Goal: Transaction & Acquisition: Purchase product/service

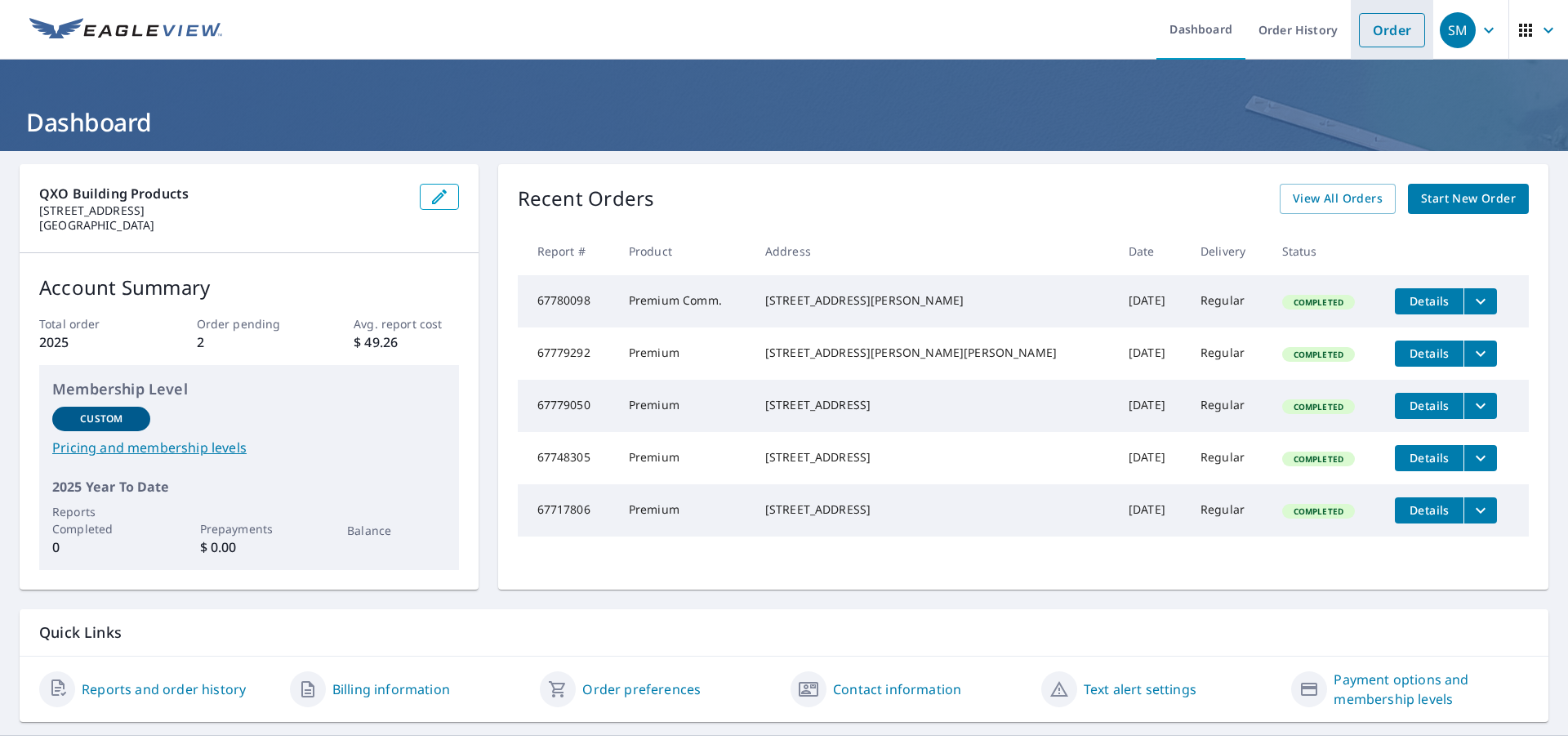
click at [1375, 30] on link "Order" at bounding box center [1392, 30] width 66 height 34
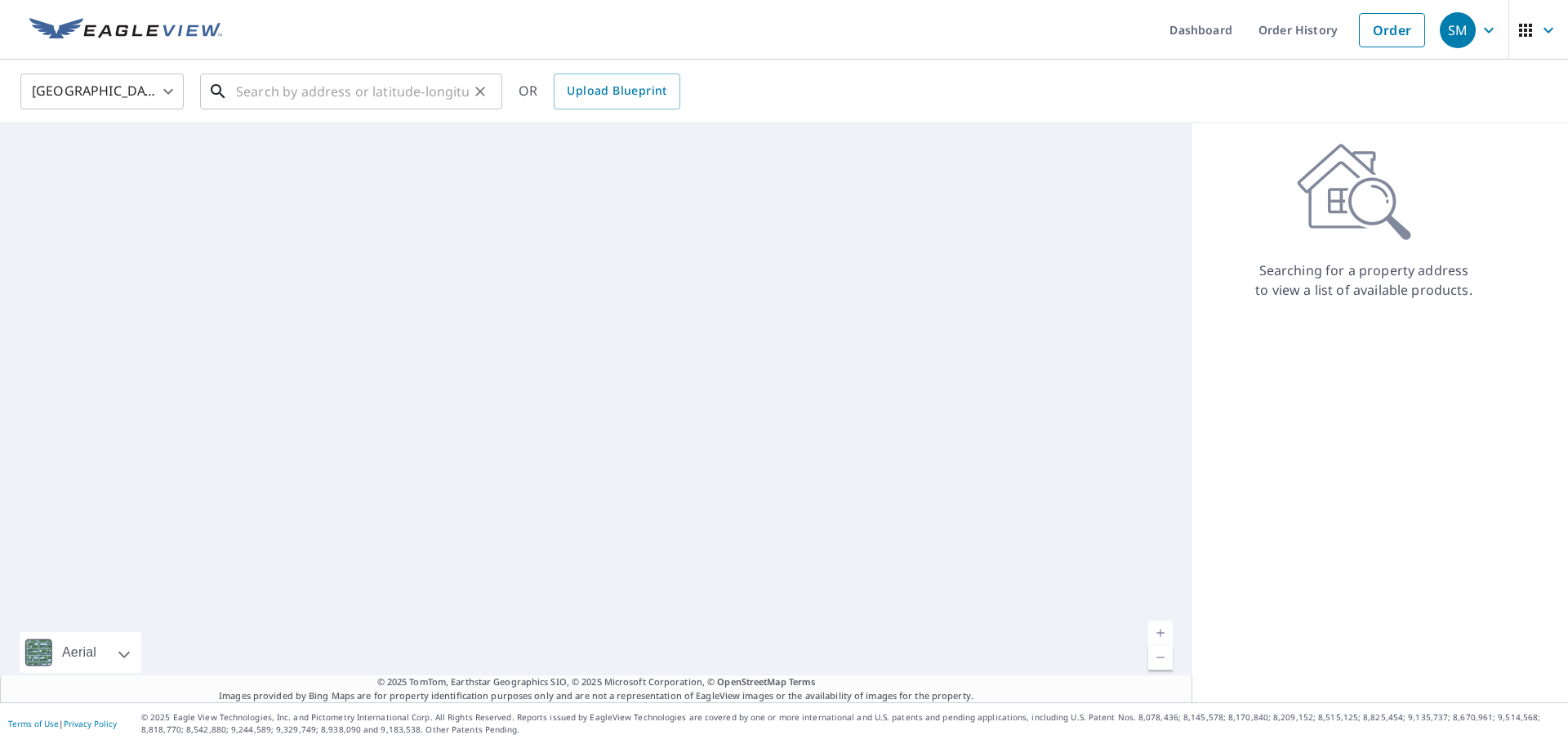
click at [375, 106] on input "text" at bounding box center [353, 91] width 233 height 46
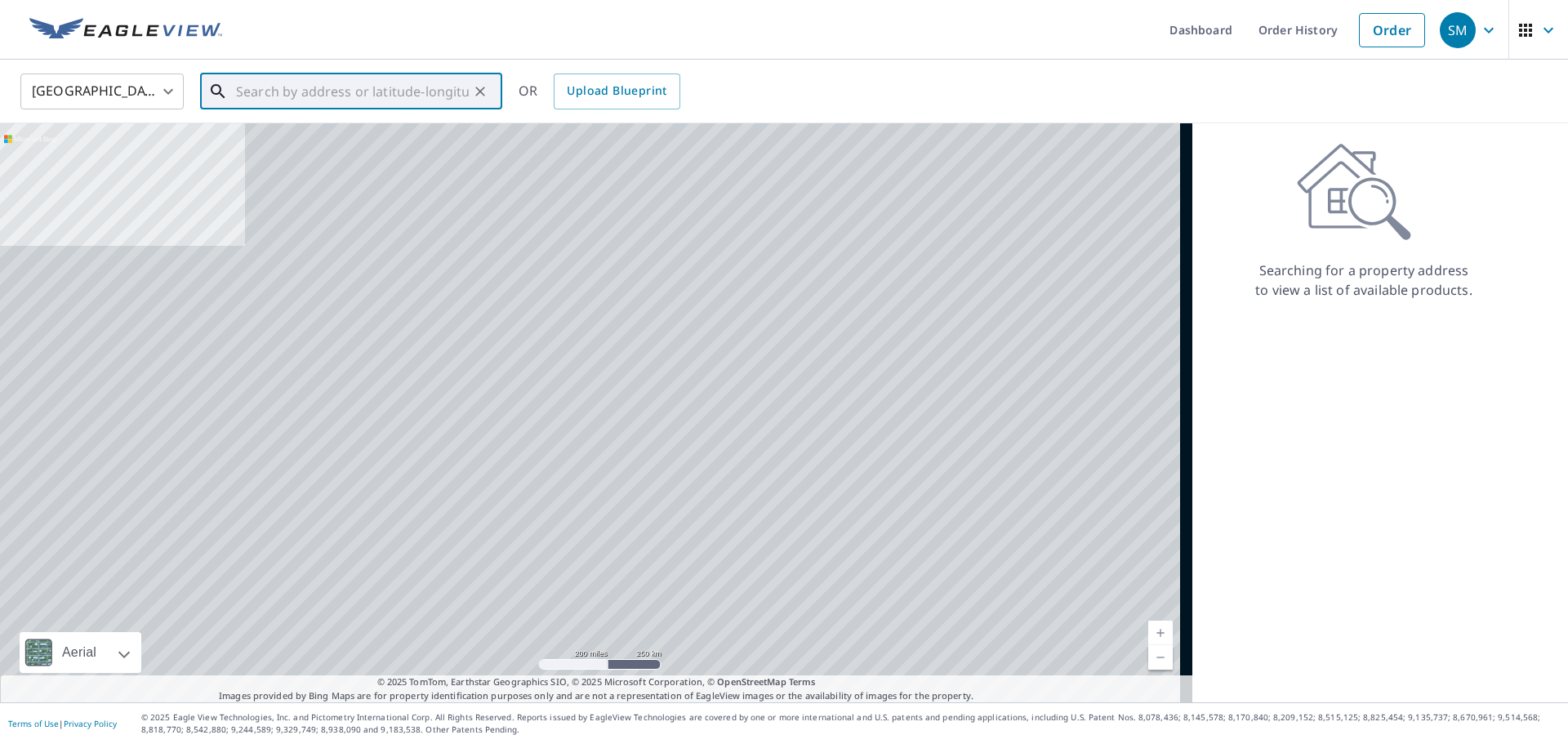
paste input "[STREET_ADDRESS][PERSON_NAME]"
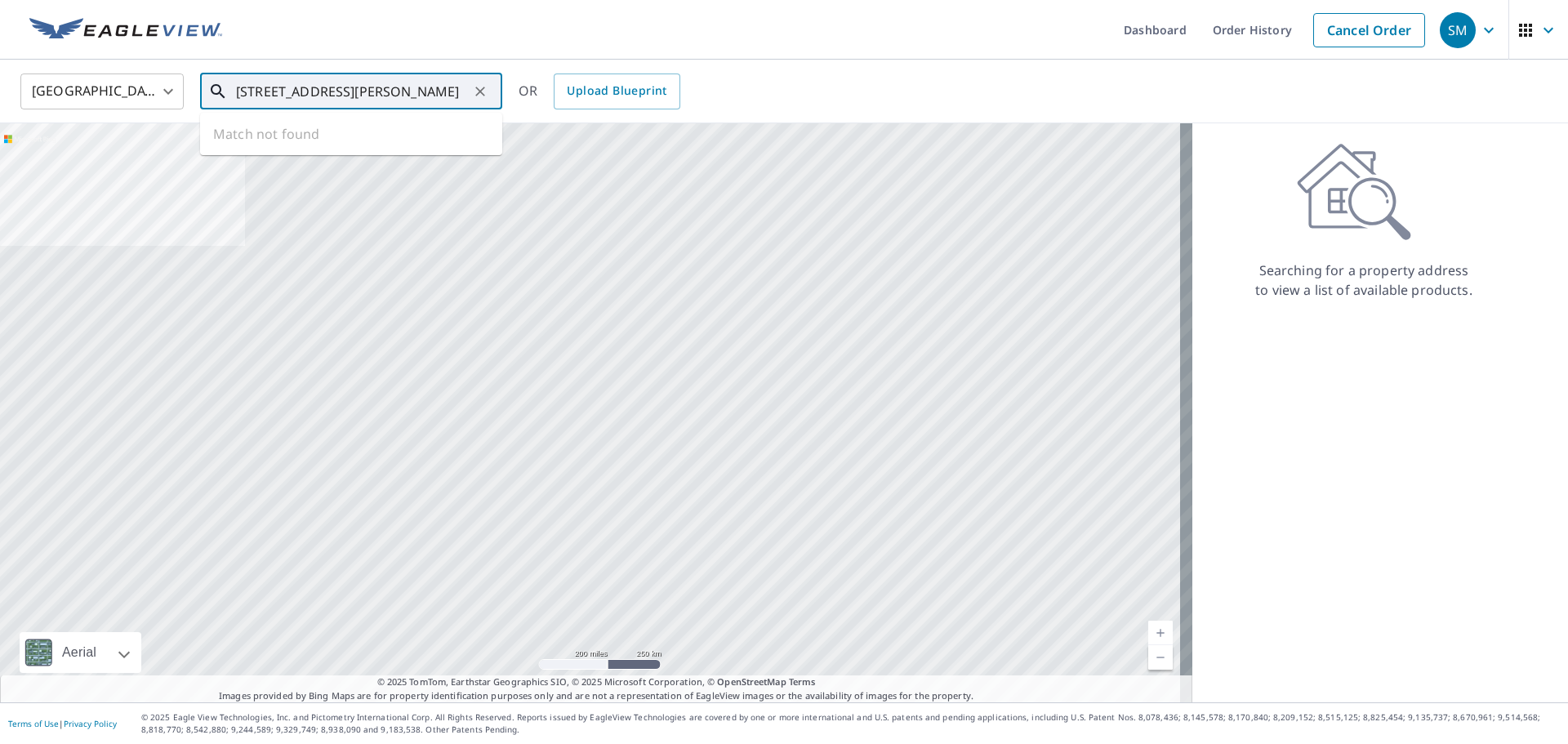
scroll to position [0, 45]
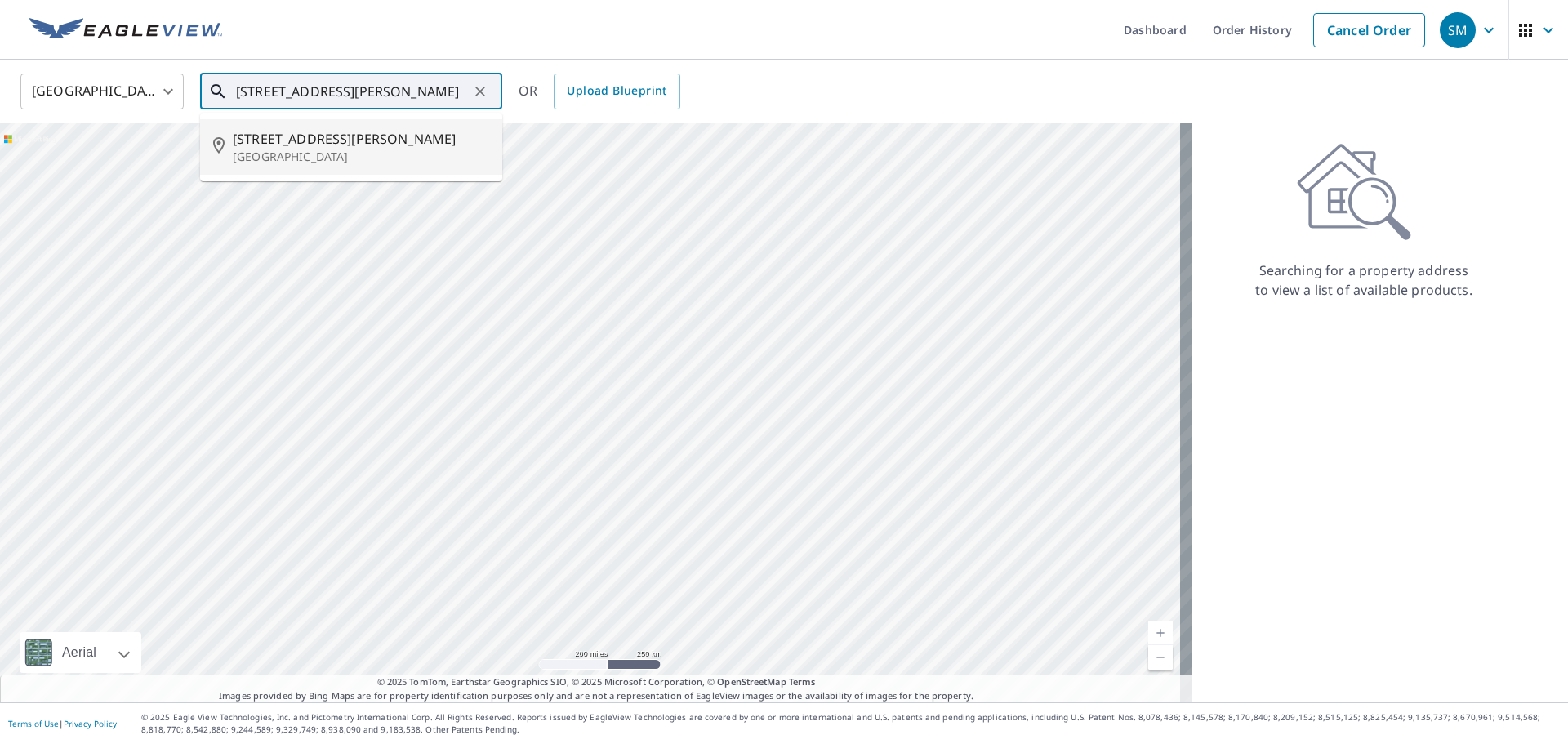
click at [312, 146] on span "[STREET_ADDRESS][PERSON_NAME]" at bounding box center [360, 138] width 256 height 20
type input "[STREET_ADDRESS][PERSON_NAME]"
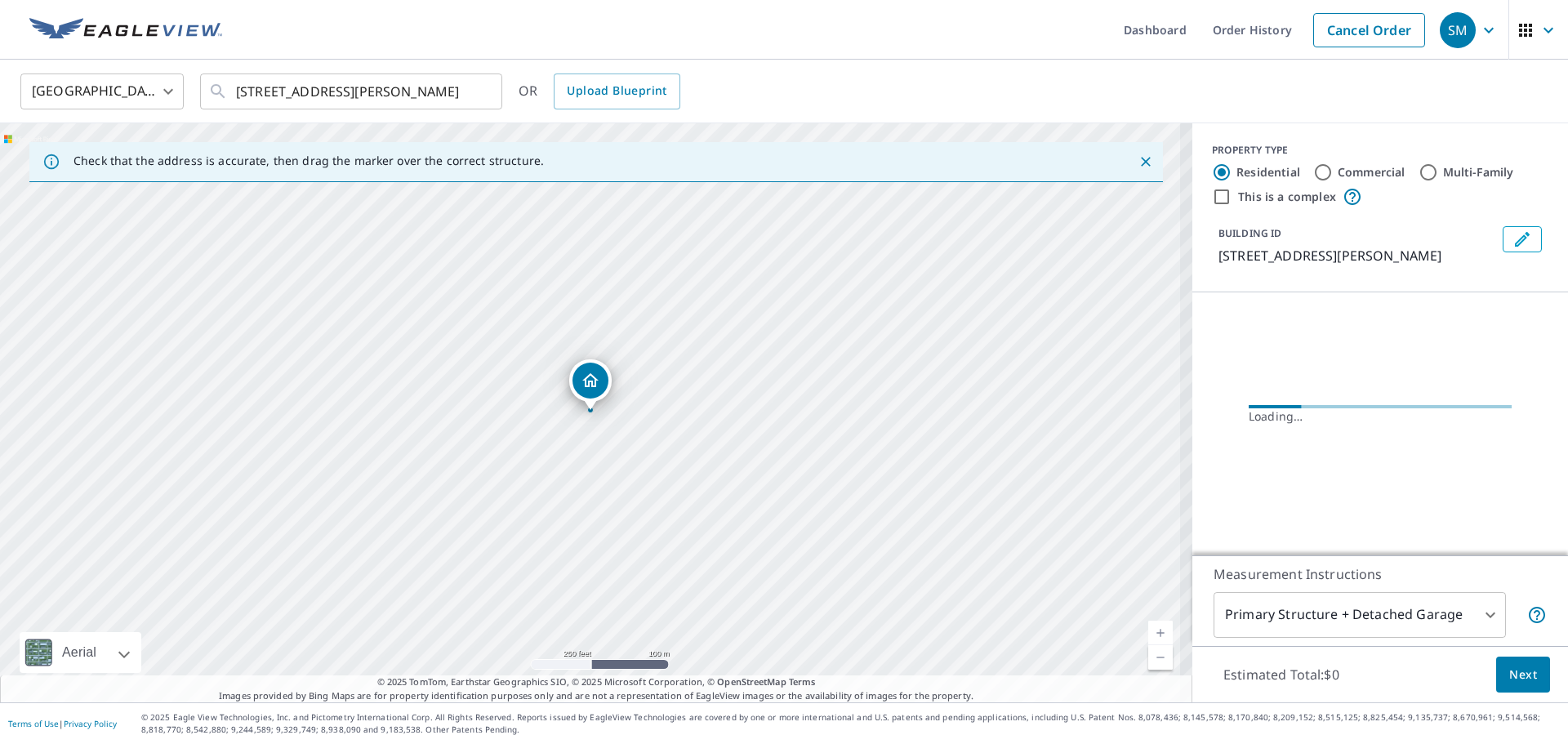
scroll to position [0, 0]
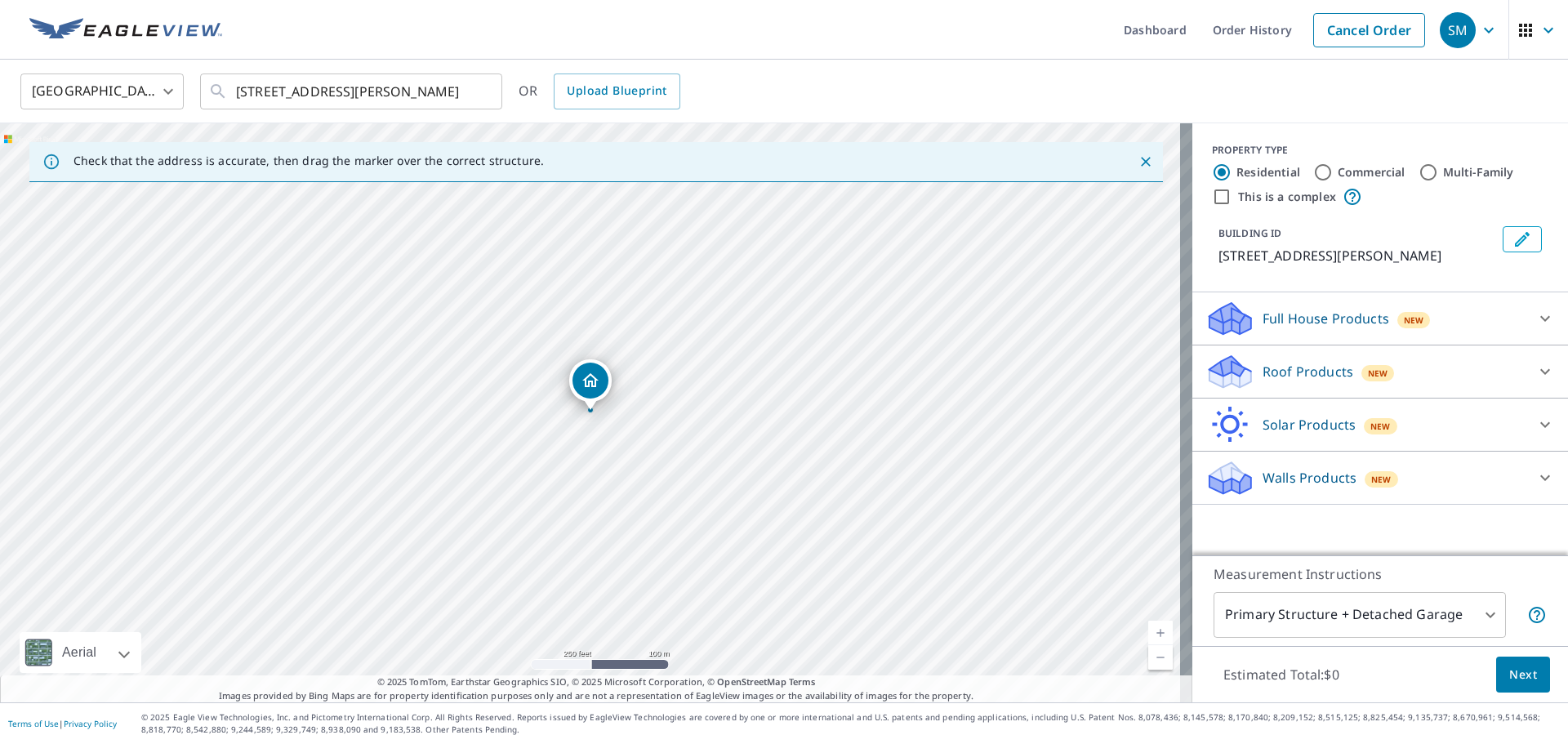
click at [1286, 372] on p "Roof Products" at bounding box center [1308, 372] width 91 height 20
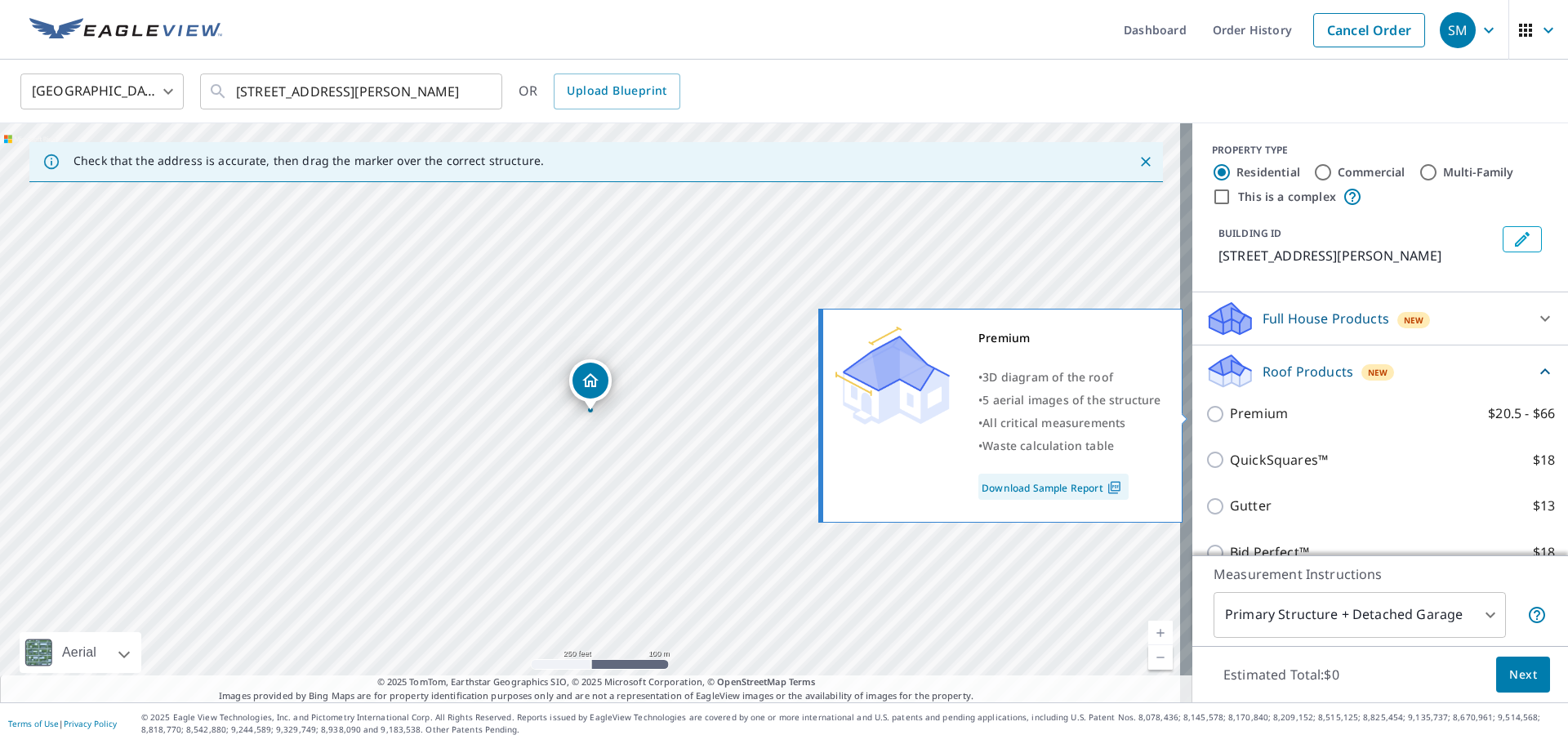
click at [1258, 412] on p "Premium" at bounding box center [1259, 412] width 58 height 20
click at [1231, 412] on input "Premium $20.5 - $66" at bounding box center [1218, 413] width 25 height 20
checkbox input "true"
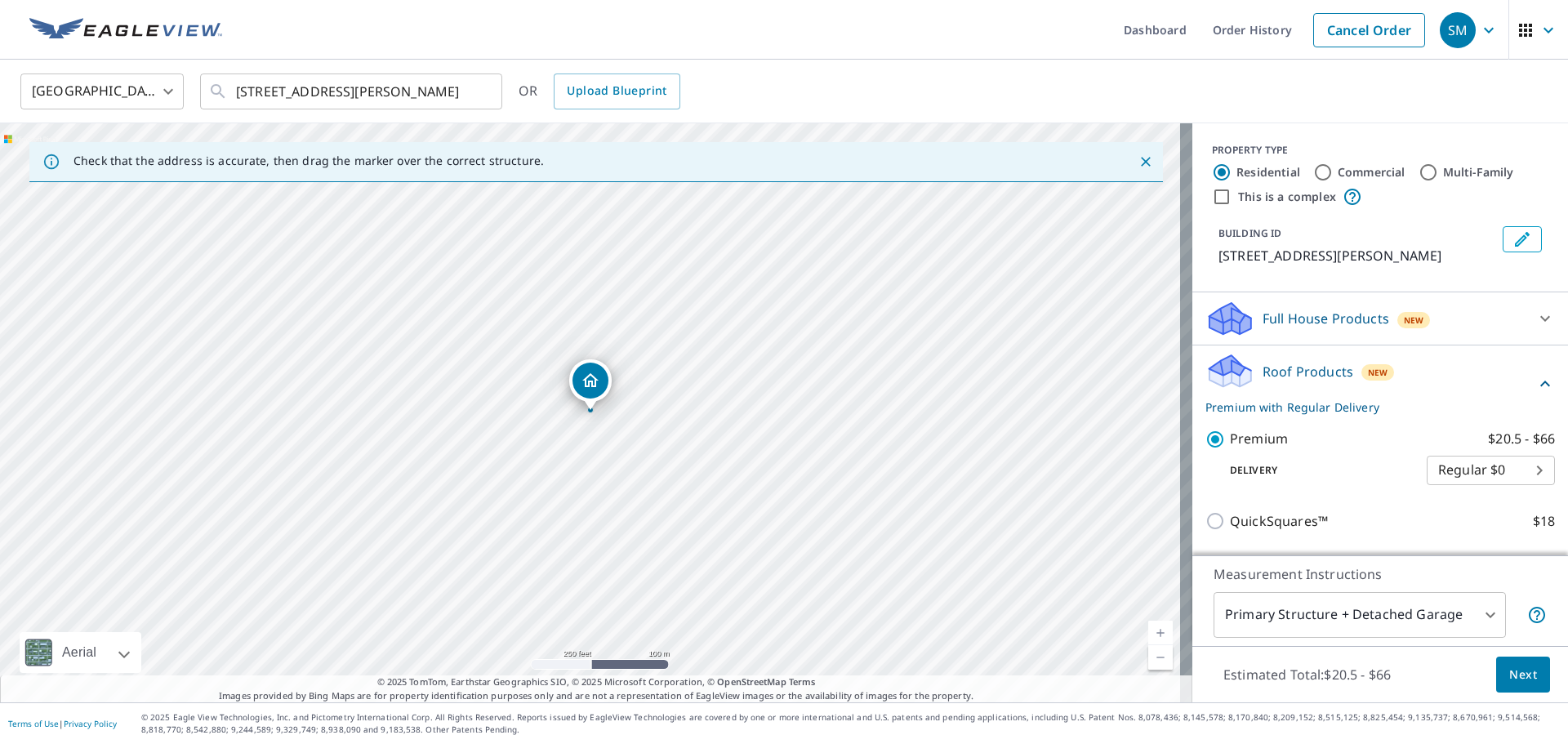
click at [1519, 673] on span "Next" at bounding box center [1523, 674] width 28 height 20
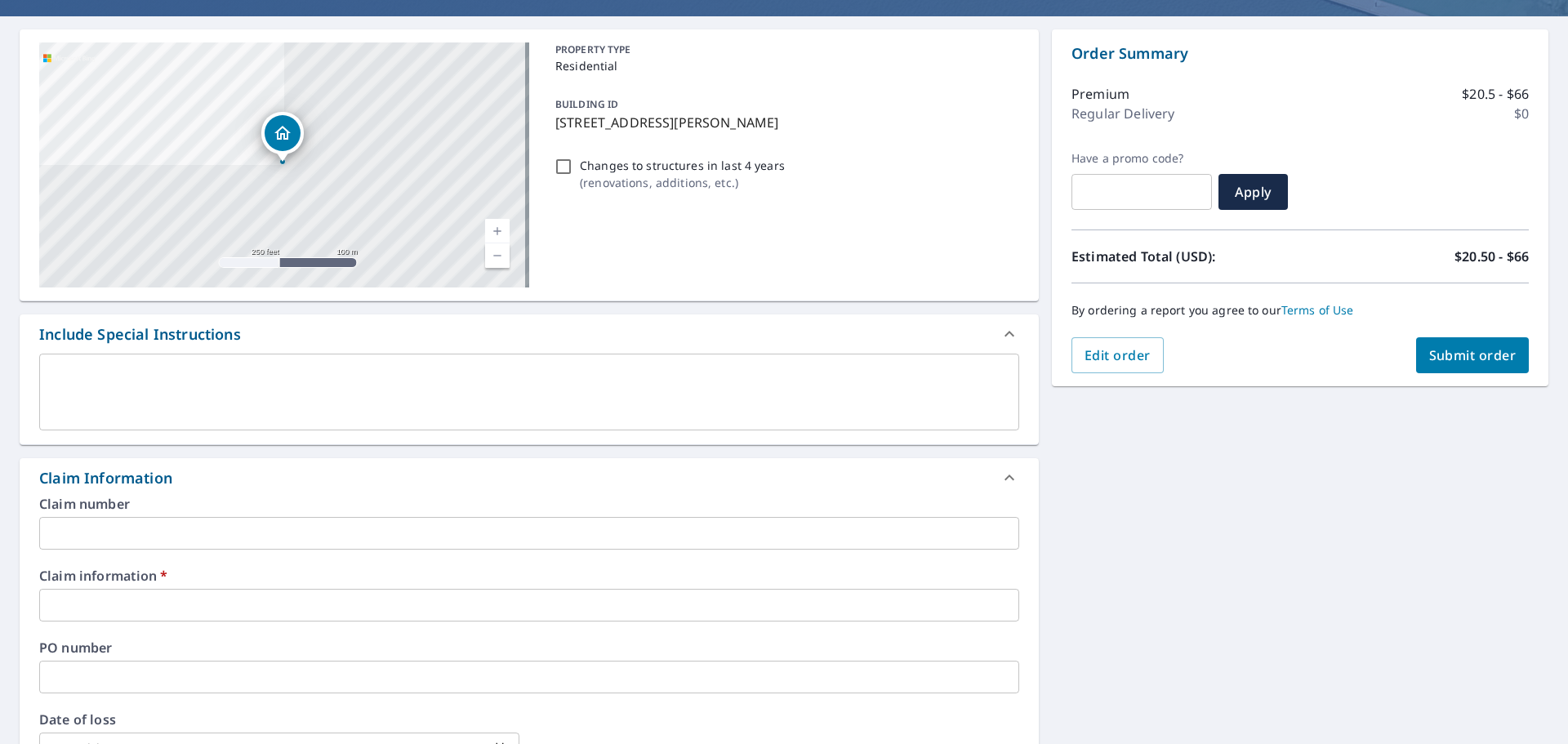
scroll to position [163, 0]
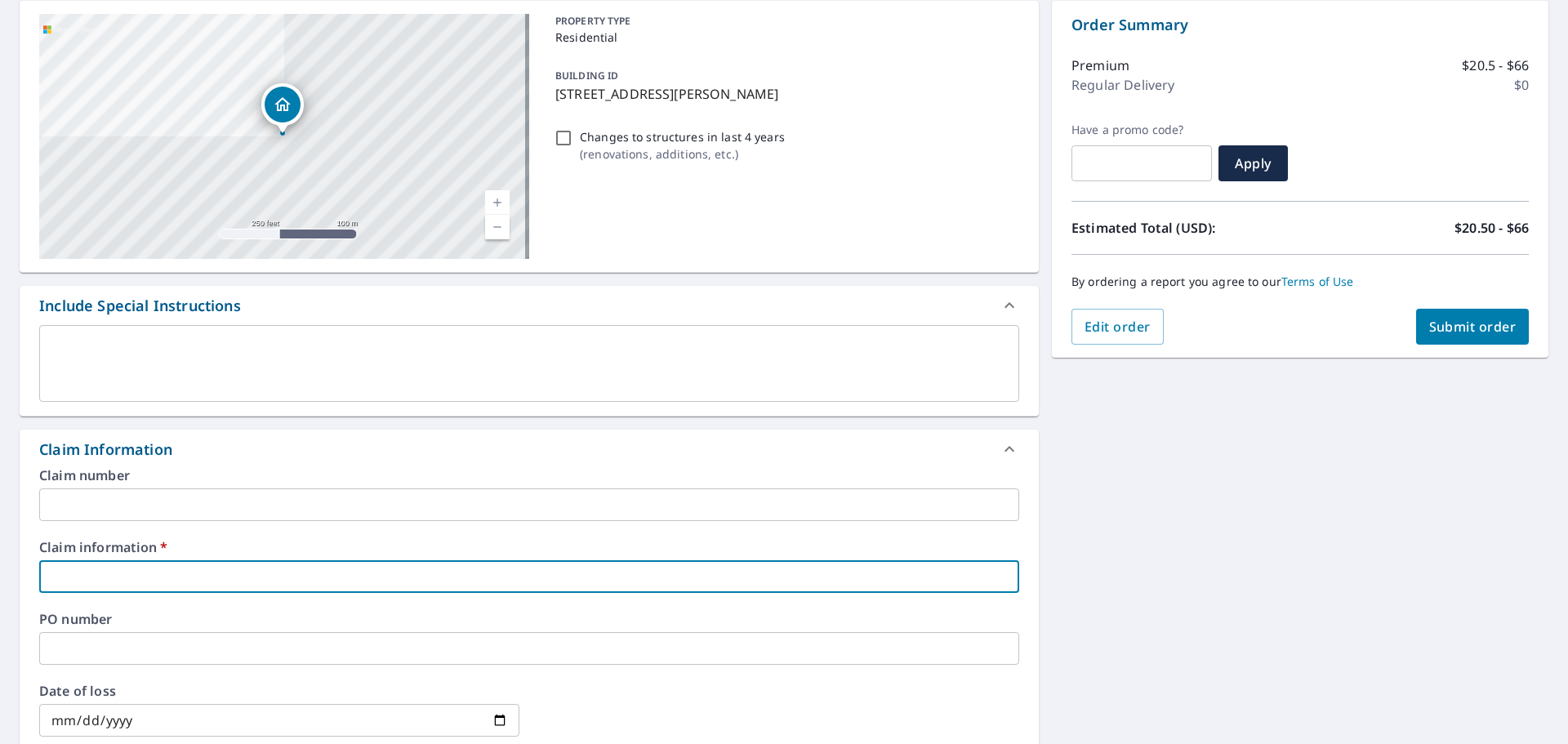
click at [153, 574] on input "text" at bounding box center [529, 576] width 980 height 32
type input "577147"
checkbox input "true"
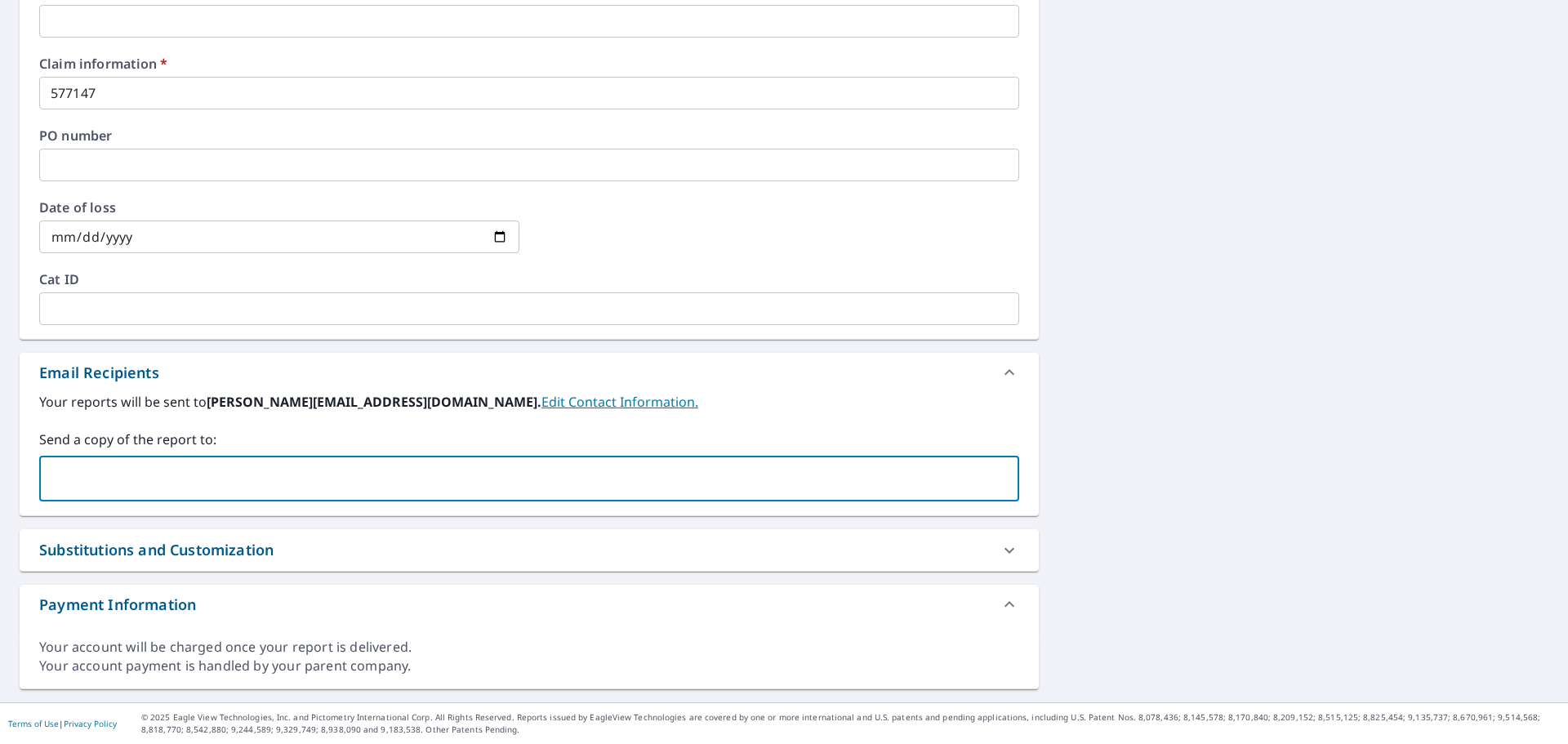
click at [173, 477] on input "text" at bounding box center [517, 478] width 941 height 31
type input "[EMAIL_ADDRESS][DOMAIN_NAME]"
checkbox input "true"
paste input "[PERSON_NAME][EMAIL_ADDRESS][DOMAIN_NAME]"
type input "[PERSON_NAME][EMAIL_ADDRESS][DOMAIN_NAME]"
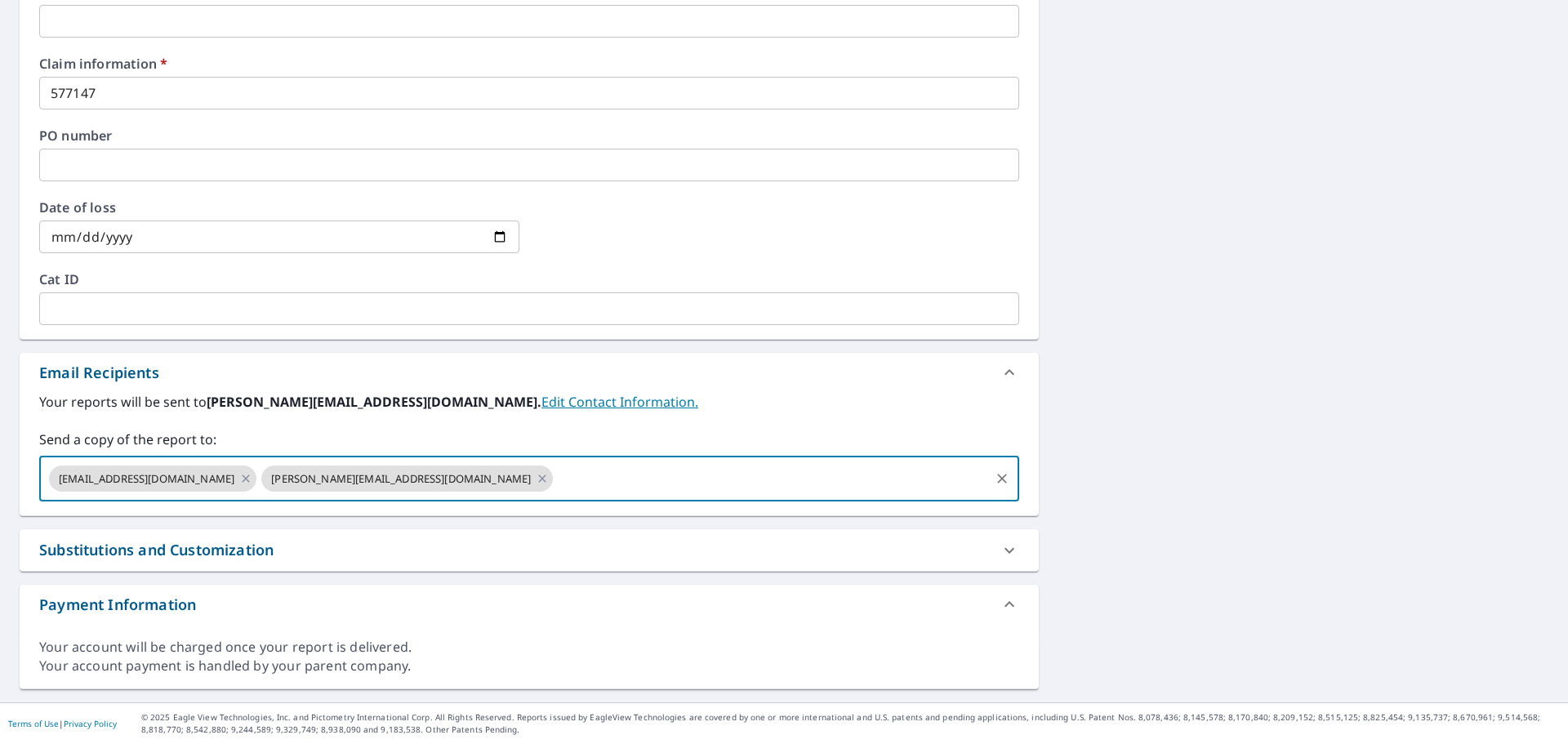
click at [1289, 402] on div "[STREET_ADDRESS][PERSON_NAME] Aerial Road A standard road map Aerial A detailed…" at bounding box center [784, 103] width 1568 height 1197
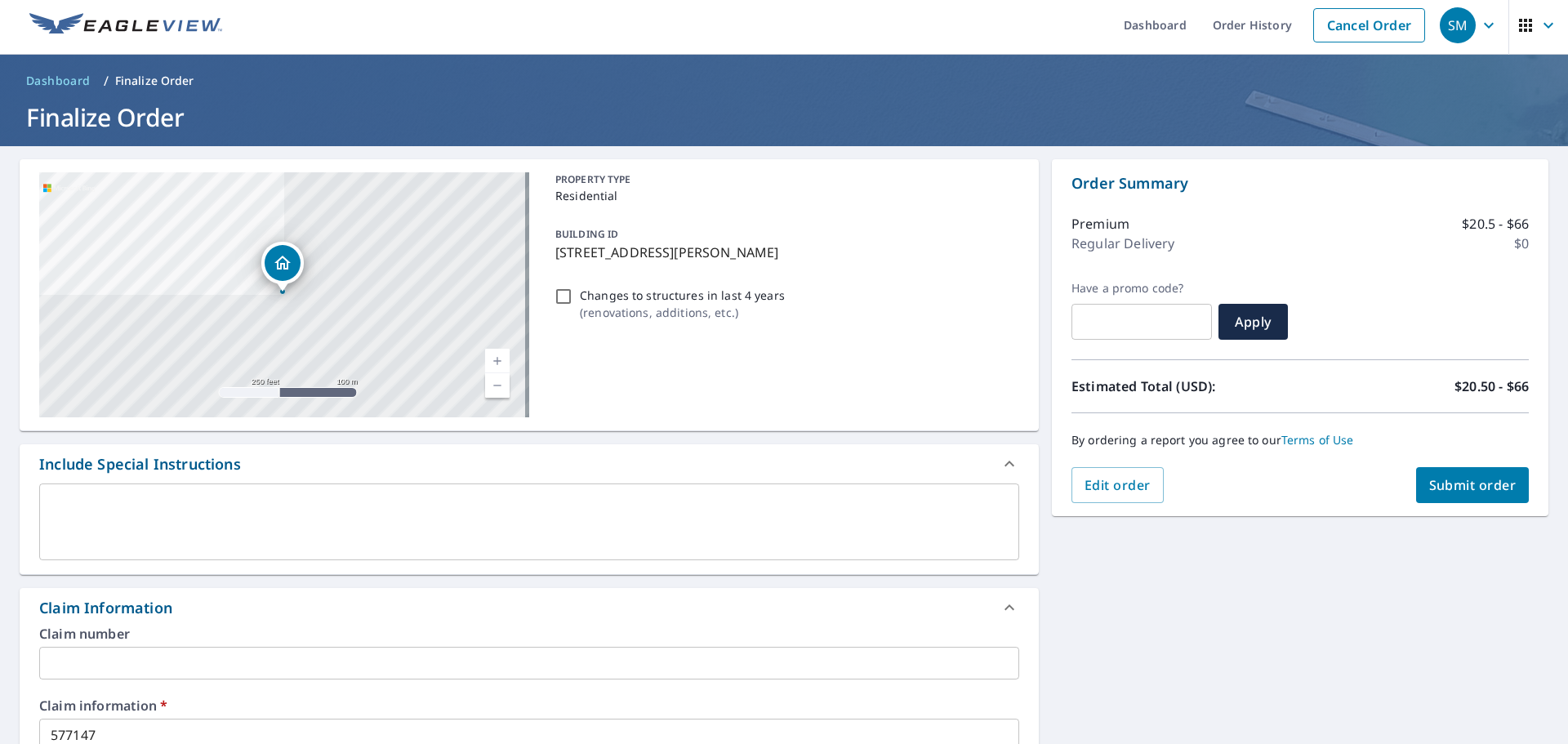
scroll to position [0, 0]
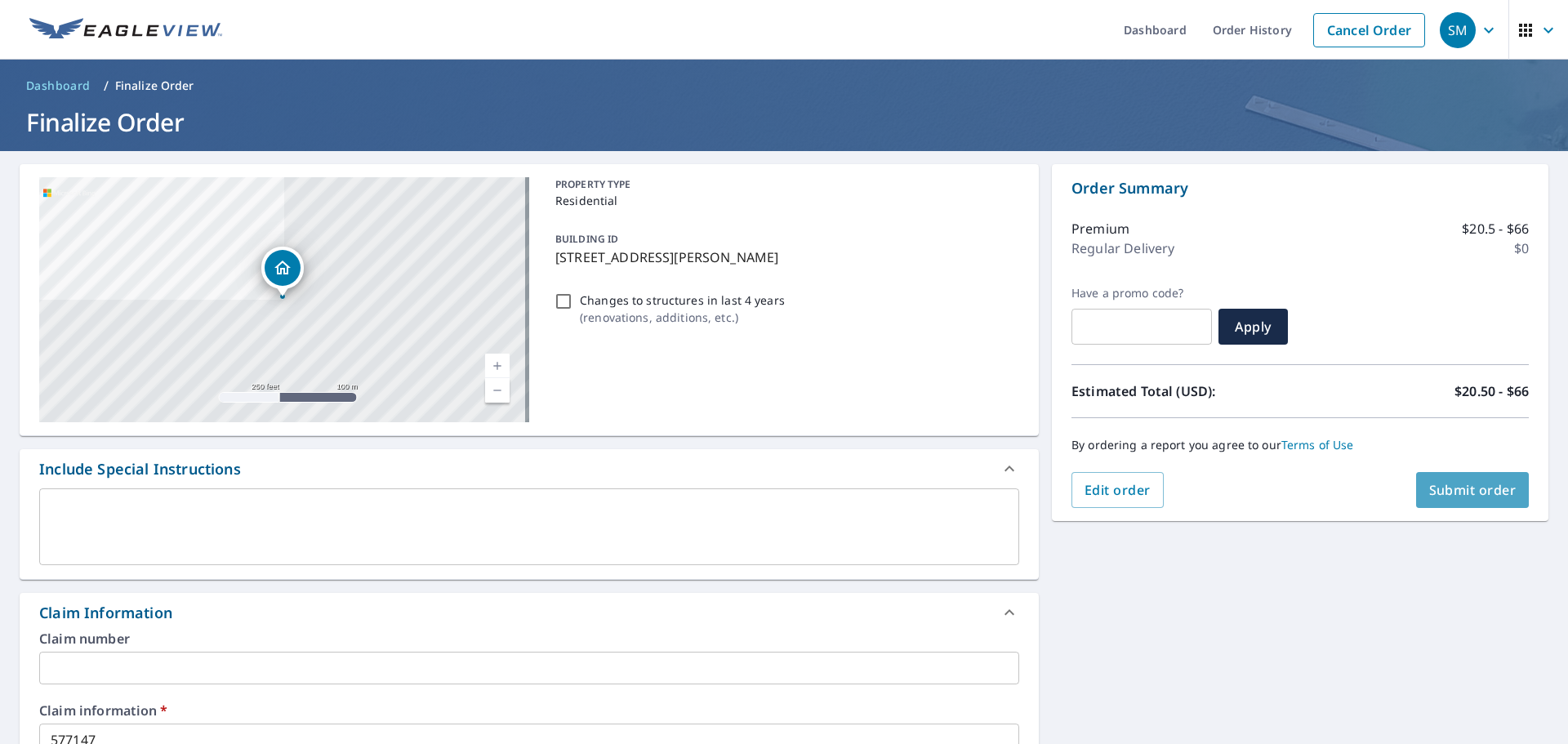
click at [1476, 493] on span "Submit order" at bounding box center [1474, 490] width 88 height 18
checkbox input "true"
